Goal: Use online tool/utility: Utilize a website feature to perform a specific function

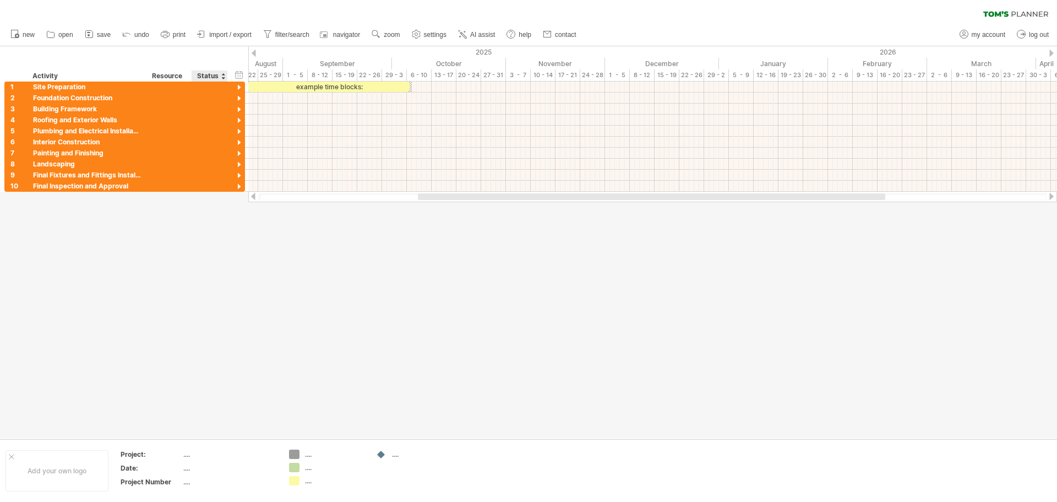
drag, startPoint x: 205, startPoint y: 290, endPoint x: 205, endPoint y: 283, distance: 7.2
click at [205, 285] on div at bounding box center [528, 242] width 1057 height 392
click at [239, 85] on div at bounding box center [239, 88] width 10 height 10
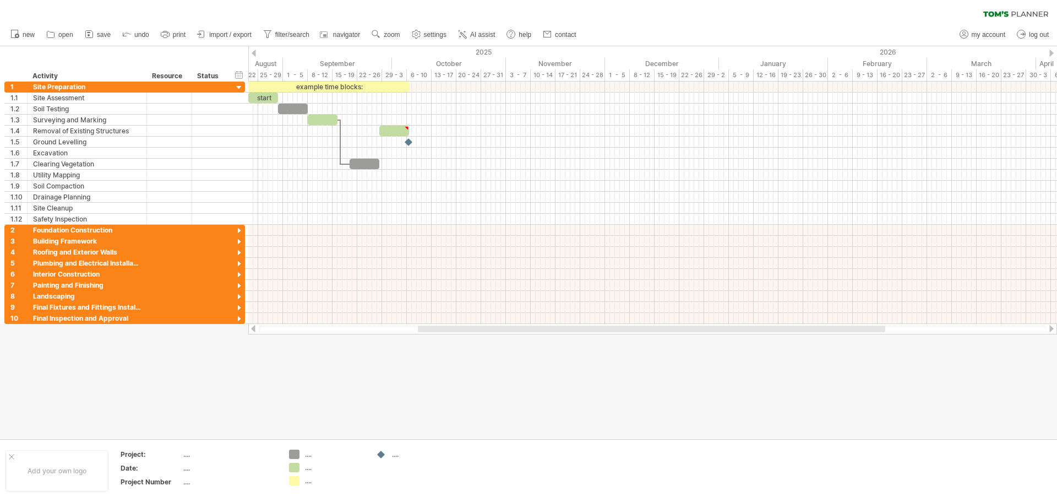
click at [525, 382] on div at bounding box center [528, 242] width 1057 height 392
drag, startPoint x: 300, startPoint y: 403, endPoint x: 276, endPoint y: 402, distance: 23.7
click at [300, 382] on div at bounding box center [528, 242] width 1057 height 392
click at [237, 88] on div at bounding box center [239, 88] width 10 height 10
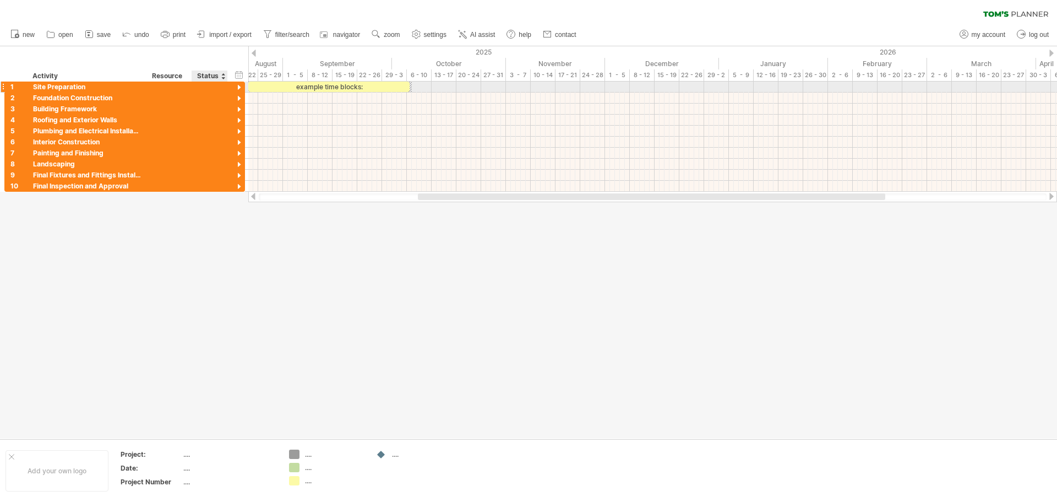
click at [237, 89] on div at bounding box center [239, 88] width 10 height 10
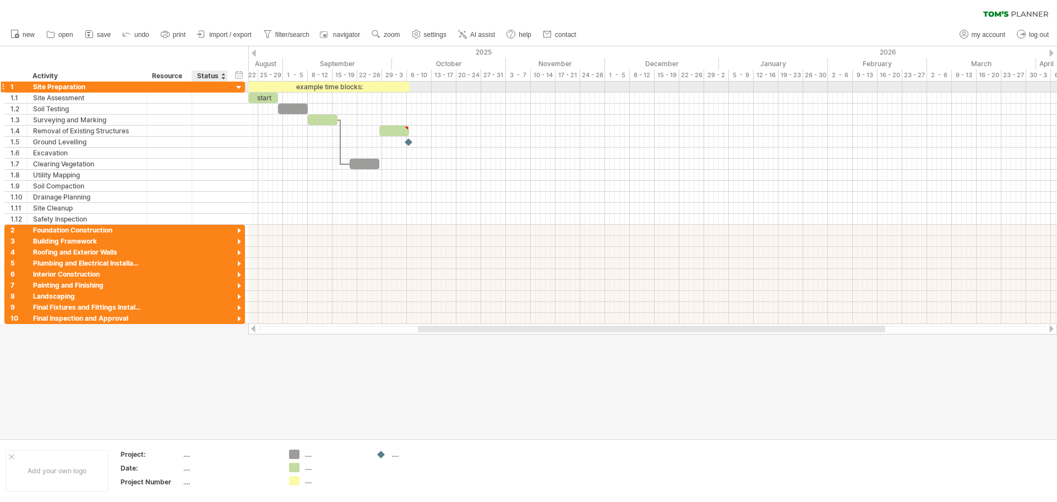
click at [237, 87] on div at bounding box center [239, 88] width 10 height 10
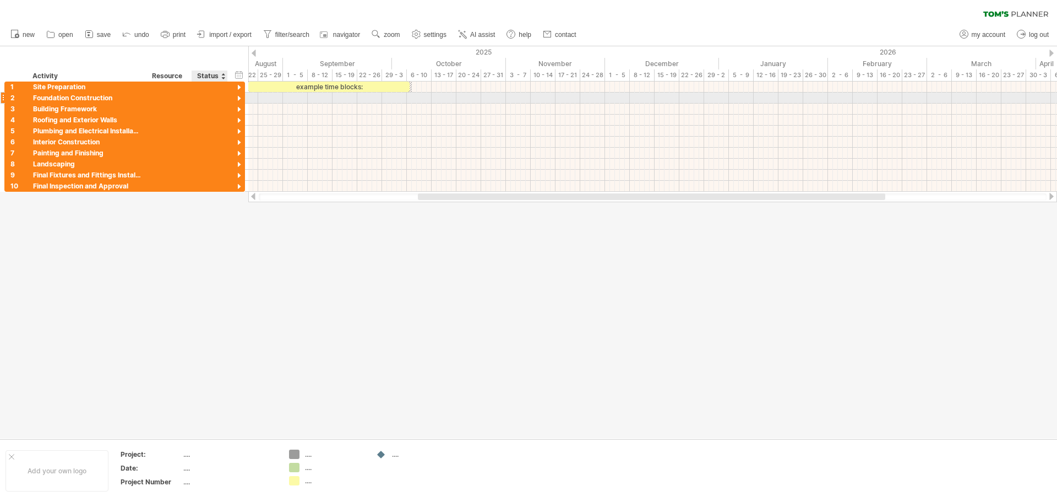
click at [237, 99] on div at bounding box center [239, 99] width 10 height 10
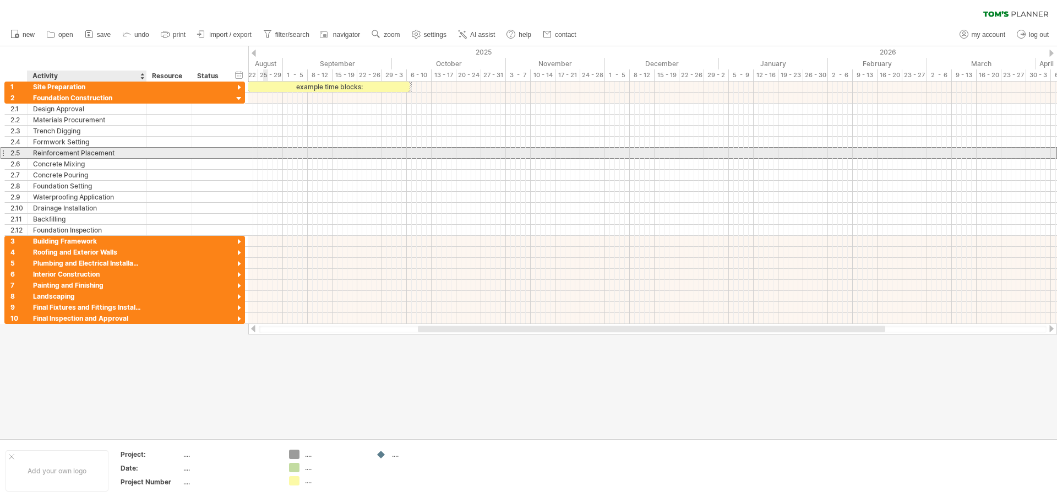
drag, startPoint x: 33, startPoint y: 153, endPoint x: 121, endPoint y: 154, distance: 88.1
click at [121, 154] on div "Reinforcement Placement" at bounding box center [87, 153] width 108 height 10
drag, startPoint x: 116, startPoint y: 152, endPoint x: 32, endPoint y: 153, distance: 83.7
click at [32, 153] on div "**********" at bounding box center [88, 153] width 120 height 10
click at [119, 153] on input "**********" at bounding box center [87, 153] width 108 height 10
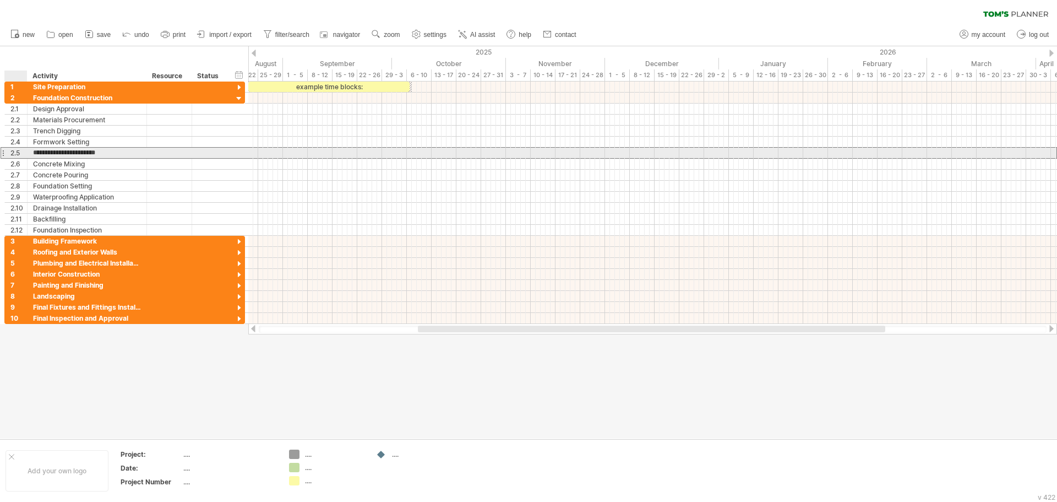
drag, startPoint x: 124, startPoint y: 153, endPoint x: 33, endPoint y: 153, distance: 90.9
click at [33, 153] on input "**********" at bounding box center [87, 153] width 108 height 10
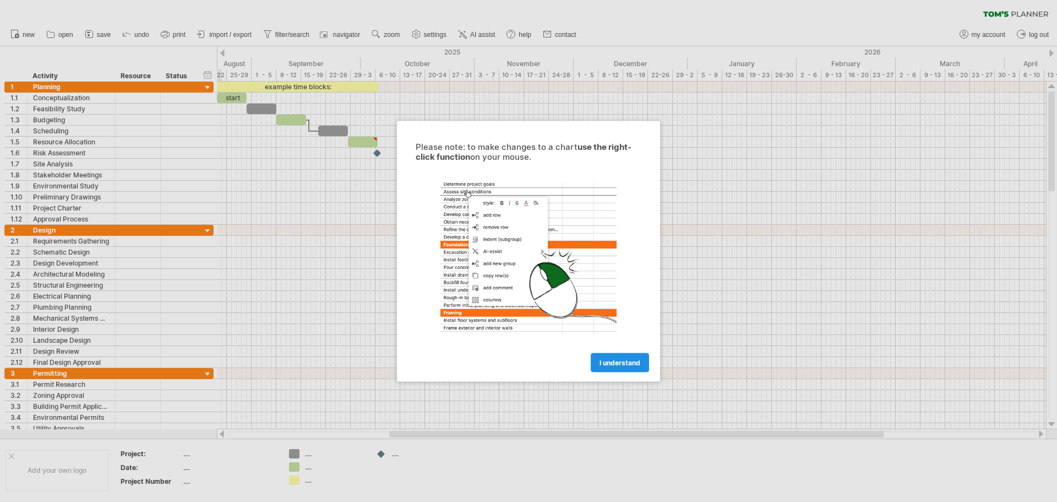
click at [627, 363] on span "I understand" at bounding box center [620, 362] width 41 height 8
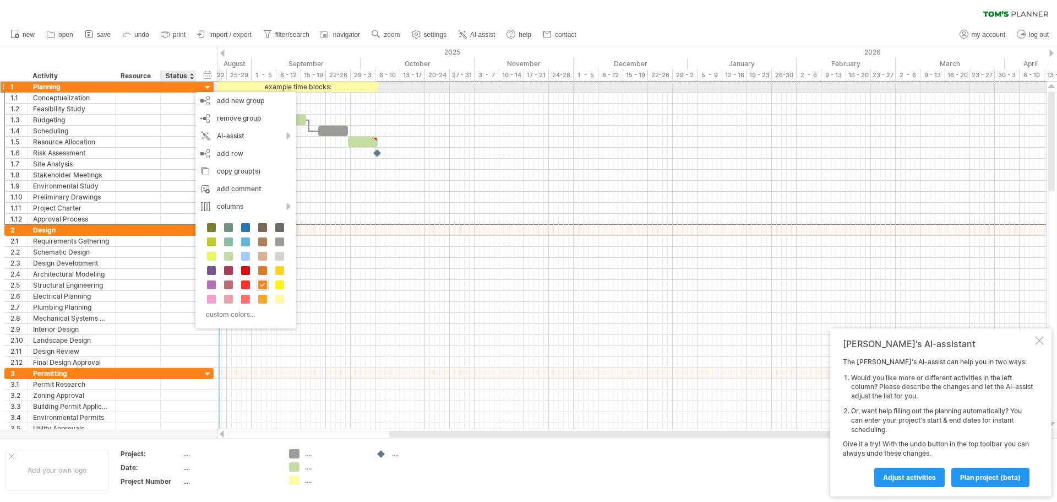
click at [205, 88] on div at bounding box center [208, 88] width 10 height 10
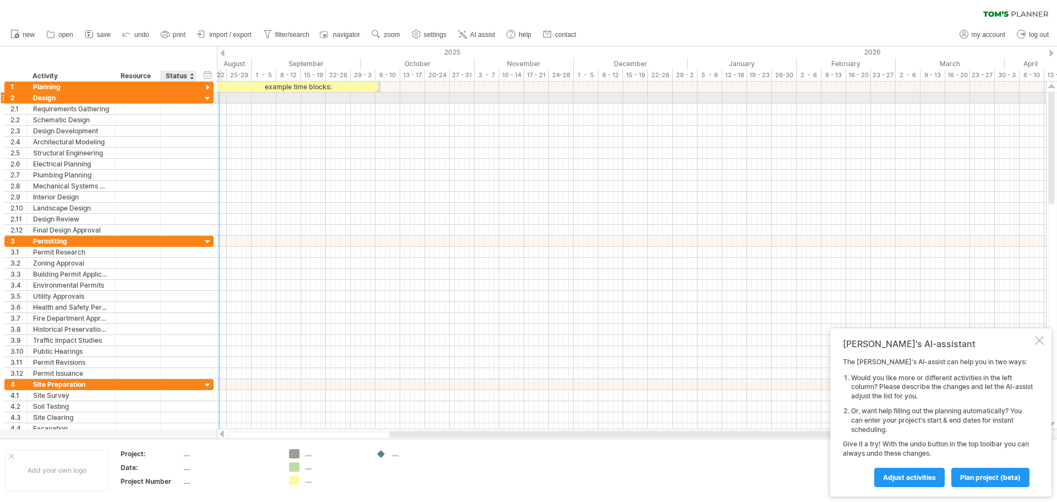
click at [206, 101] on div at bounding box center [208, 99] width 10 height 10
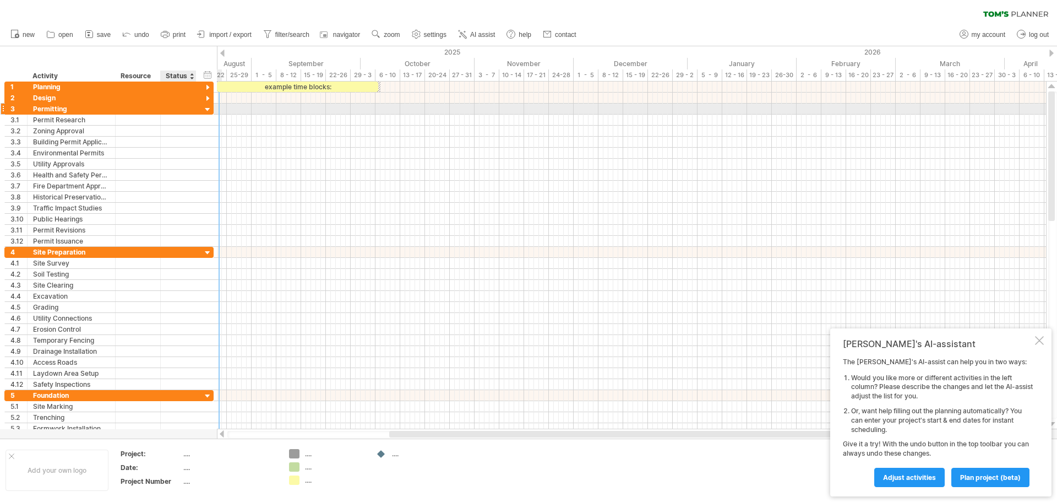
click at [208, 110] on div at bounding box center [208, 110] width 10 height 10
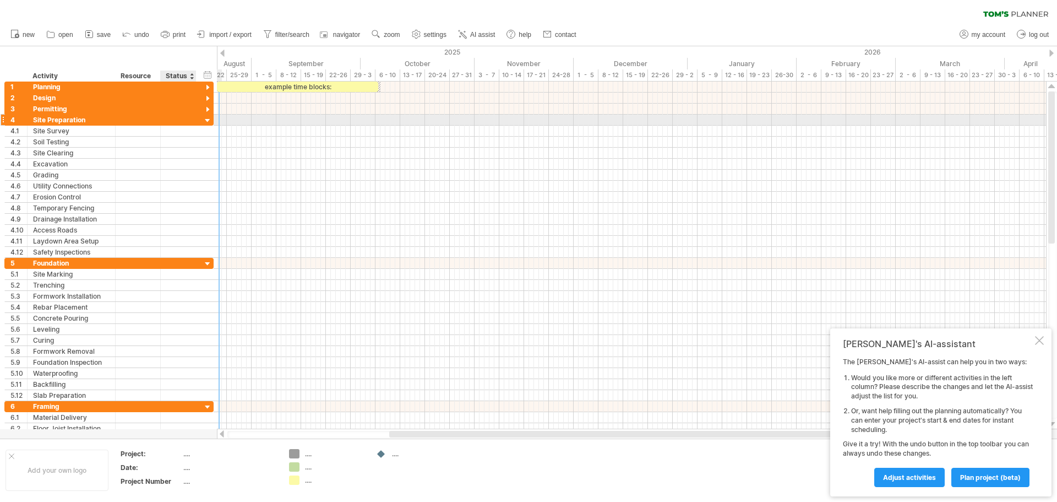
click at [207, 122] on div at bounding box center [208, 121] width 10 height 10
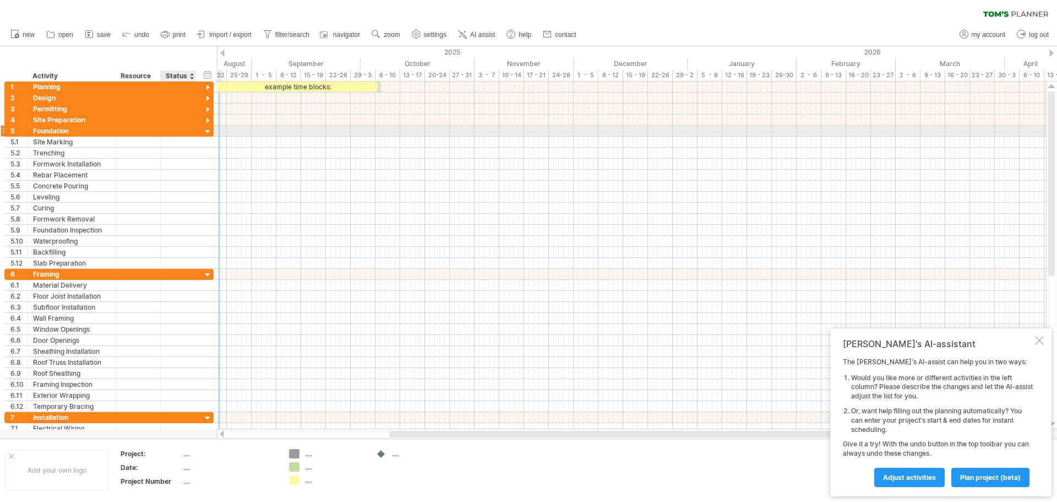
click at [207, 129] on div at bounding box center [208, 132] width 10 height 10
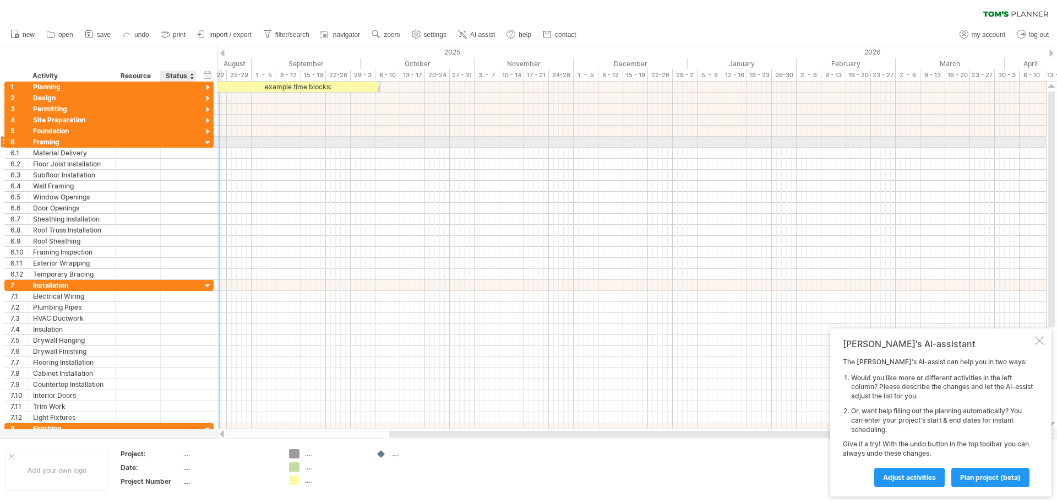
click at [208, 140] on div at bounding box center [208, 143] width 10 height 10
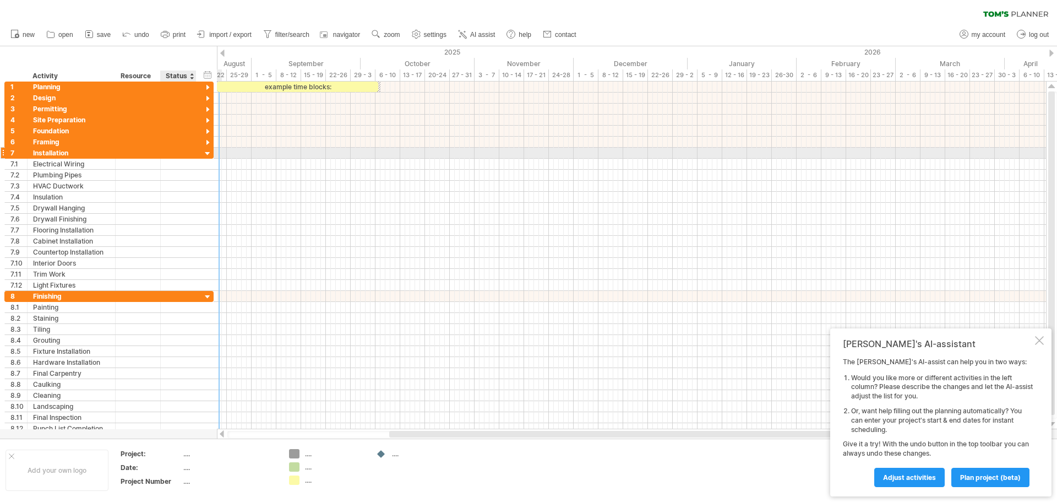
click at [208, 151] on div at bounding box center [208, 154] width 10 height 10
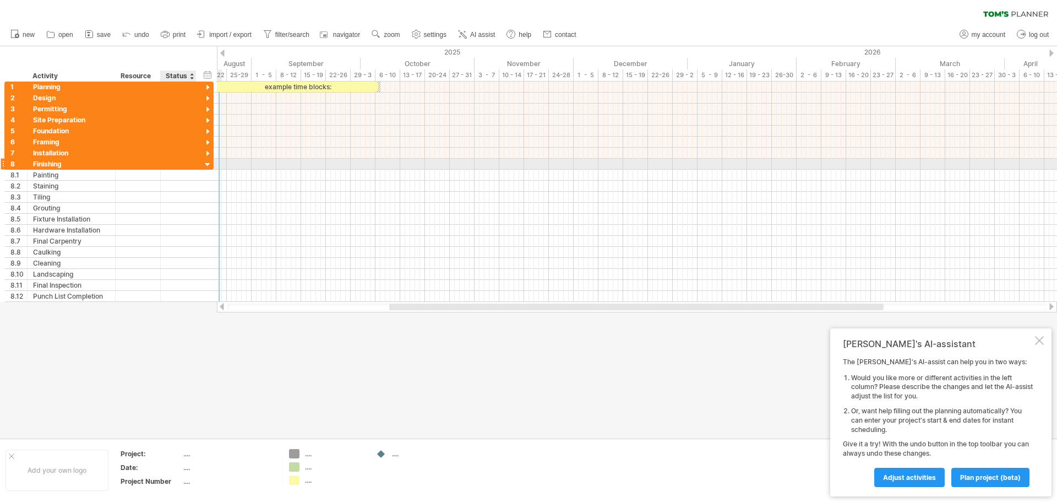
click at [209, 164] on div at bounding box center [208, 165] width 10 height 10
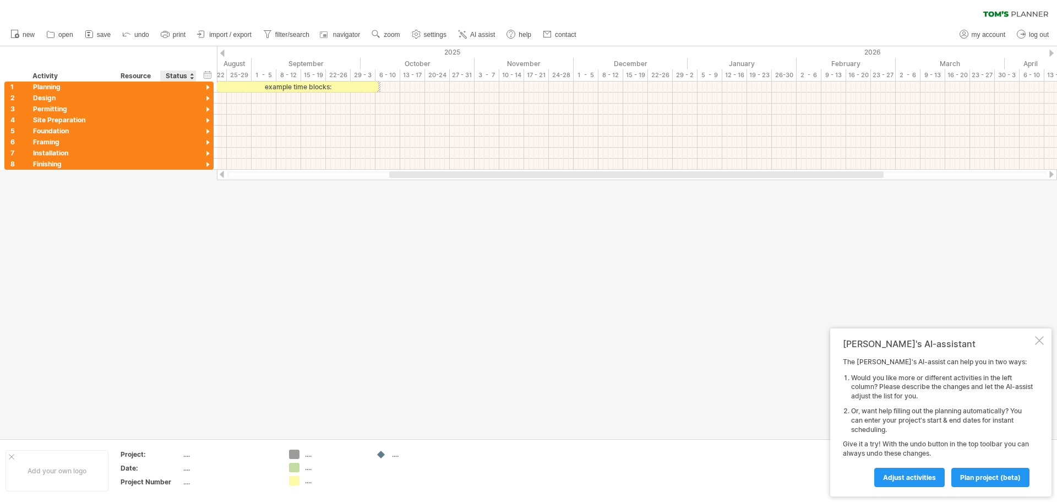
click at [170, 317] on div at bounding box center [528, 242] width 1057 height 392
click at [210, 84] on div at bounding box center [208, 88] width 10 height 10
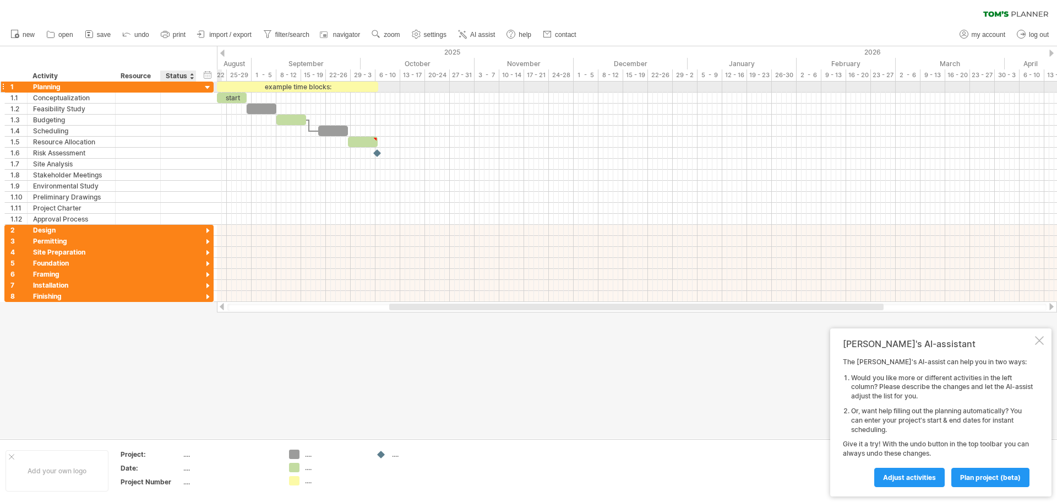
click at [210, 84] on div at bounding box center [208, 88] width 10 height 10
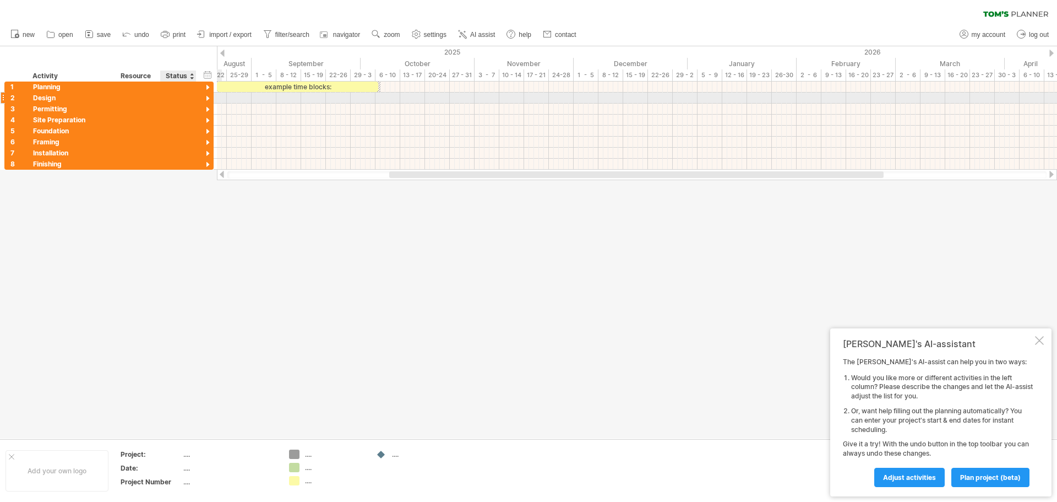
click at [204, 95] on div at bounding box center [208, 99] width 10 height 10
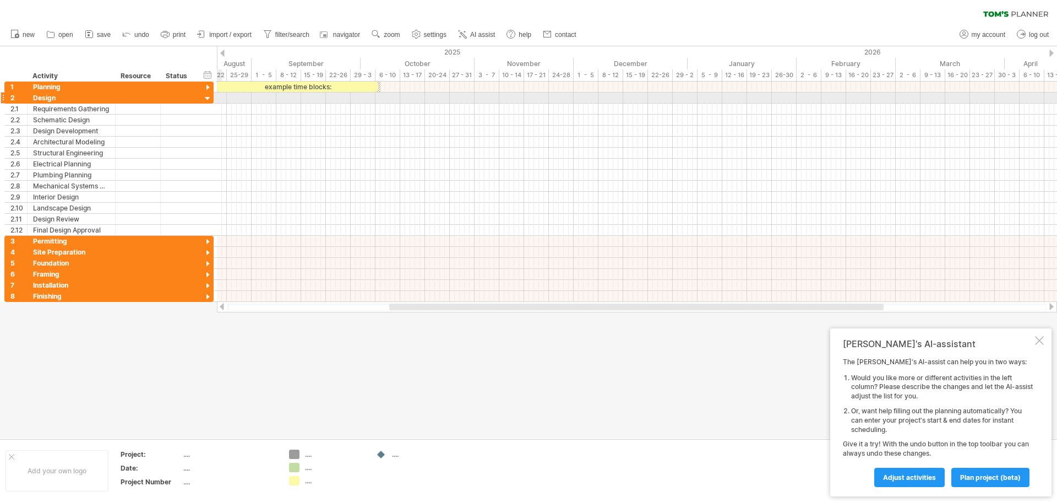
click at [207, 96] on div at bounding box center [208, 99] width 10 height 10
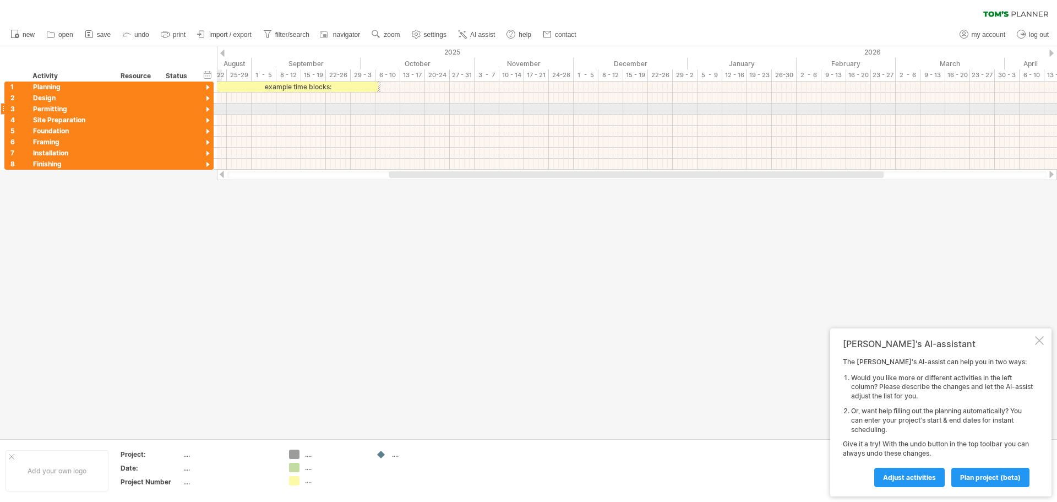
click at [207, 107] on div at bounding box center [208, 110] width 10 height 10
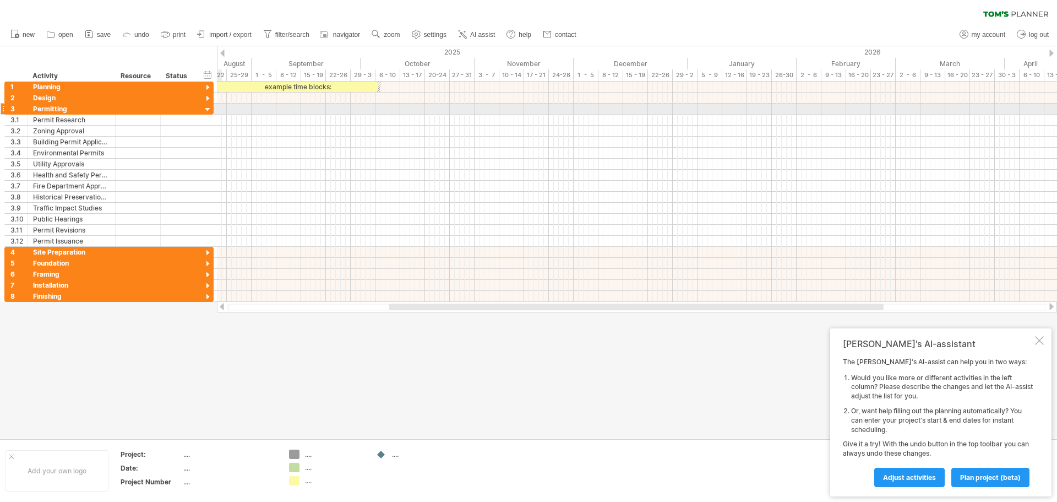
click at [207, 107] on div at bounding box center [208, 110] width 10 height 10
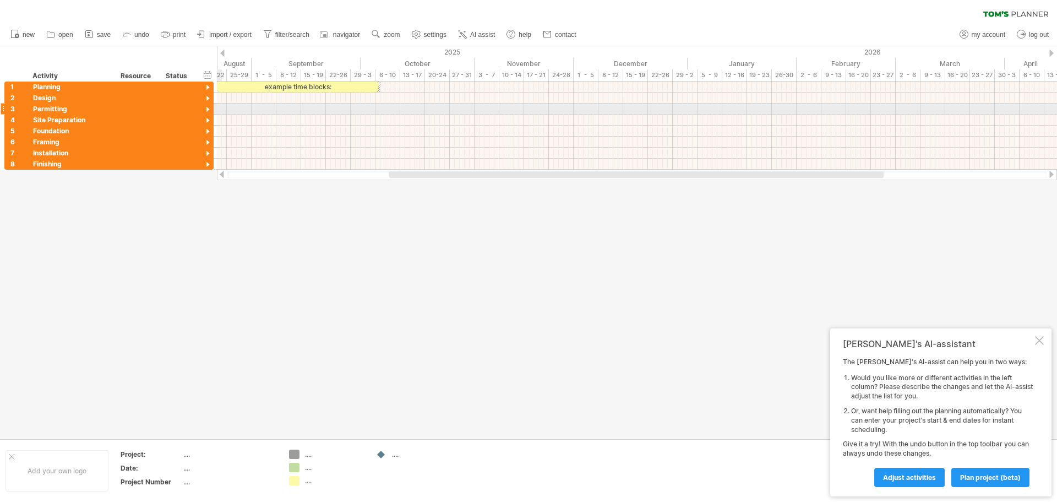
click at [207, 107] on div at bounding box center [208, 110] width 10 height 10
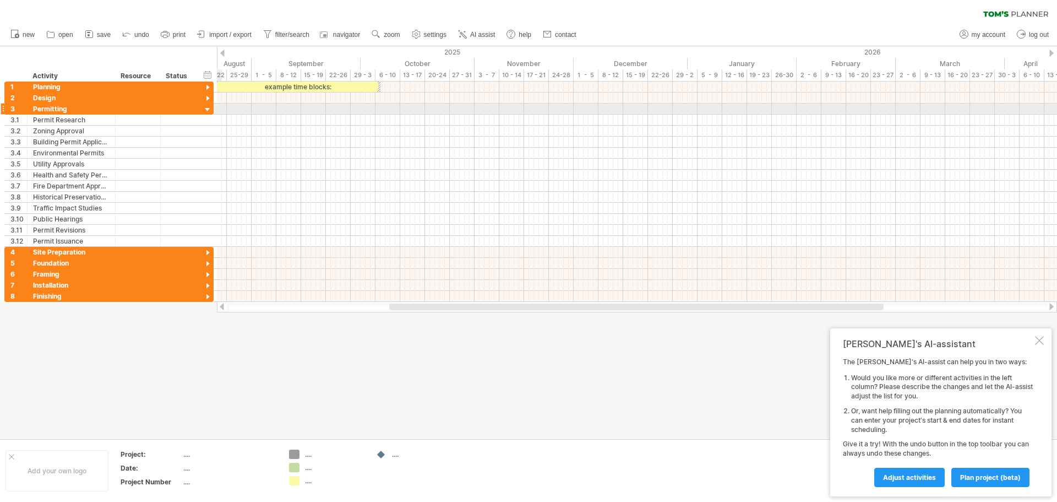
click at [207, 107] on div at bounding box center [208, 110] width 10 height 10
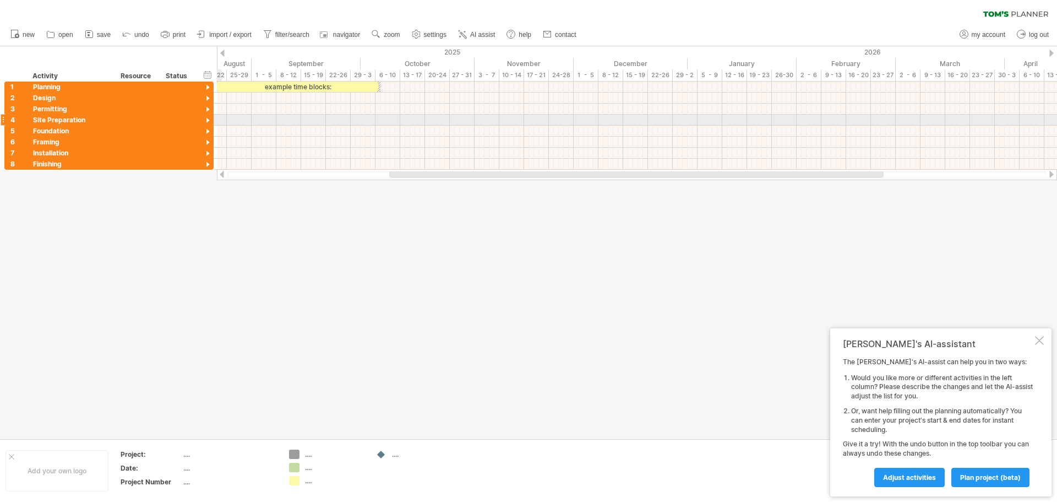
click at [205, 121] on div at bounding box center [208, 121] width 10 height 10
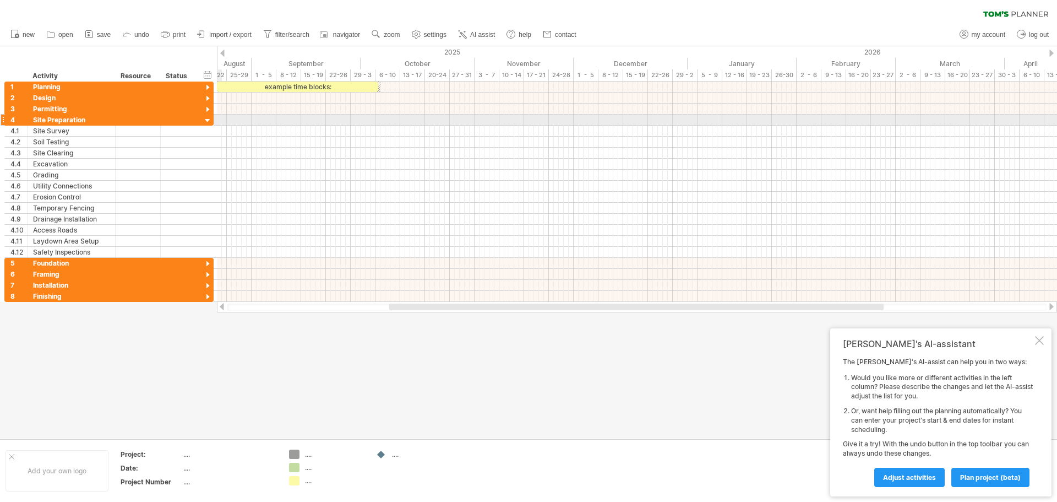
click at [204, 120] on div at bounding box center [208, 121] width 10 height 10
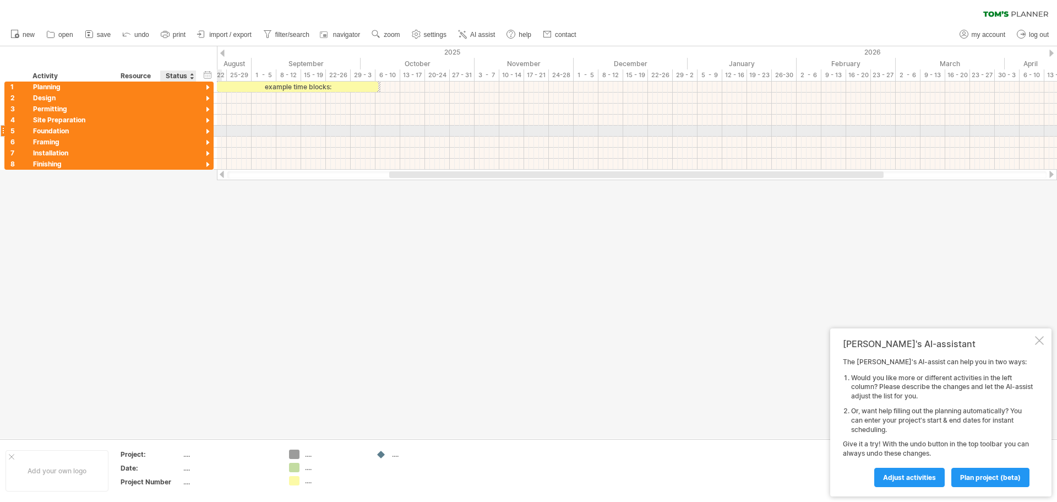
click at [200, 129] on div "**********" at bounding box center [108, 131] width 209 height 11
click at [204, 128] on div at bounding box center [208, 132] width 10 height 10
